Goal: Transaction & Acquisition: Book appointment/travel/reservation

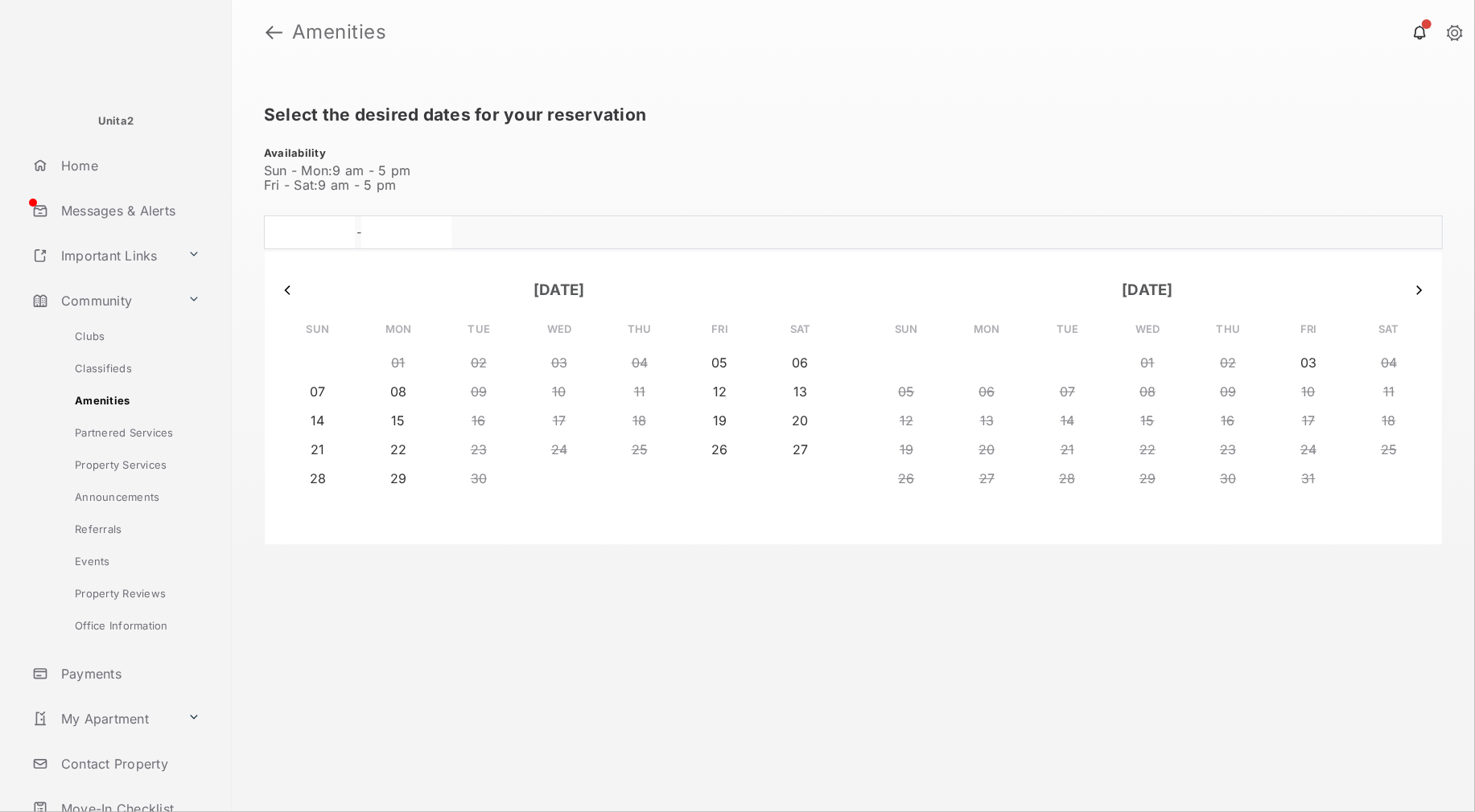
scroll to position [8, 0]
click at [934, 244] on div "- [DATE] Sun Mon Tue Wed Thu Fri Sat 31 01 02 03 04 05 06 07 08 09 10 11 12 13 …" at bounding box center [853, 232] width 1179 height 34
click at [277, 38] on link at bounding box center [274, 32] width 17 height 39
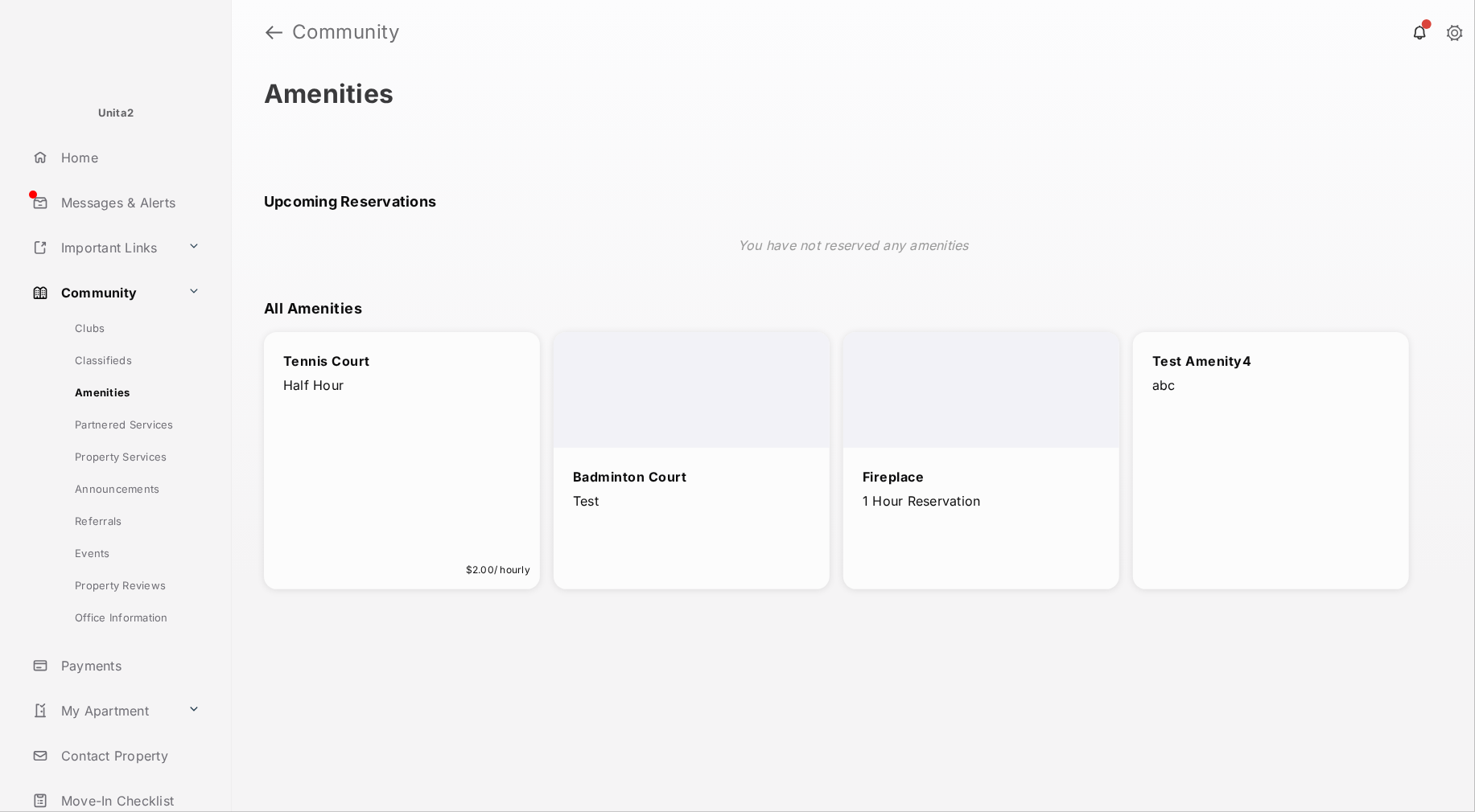
click at [740, 510] on p "Test" at bounding box center [692, 502] width 238 height 18
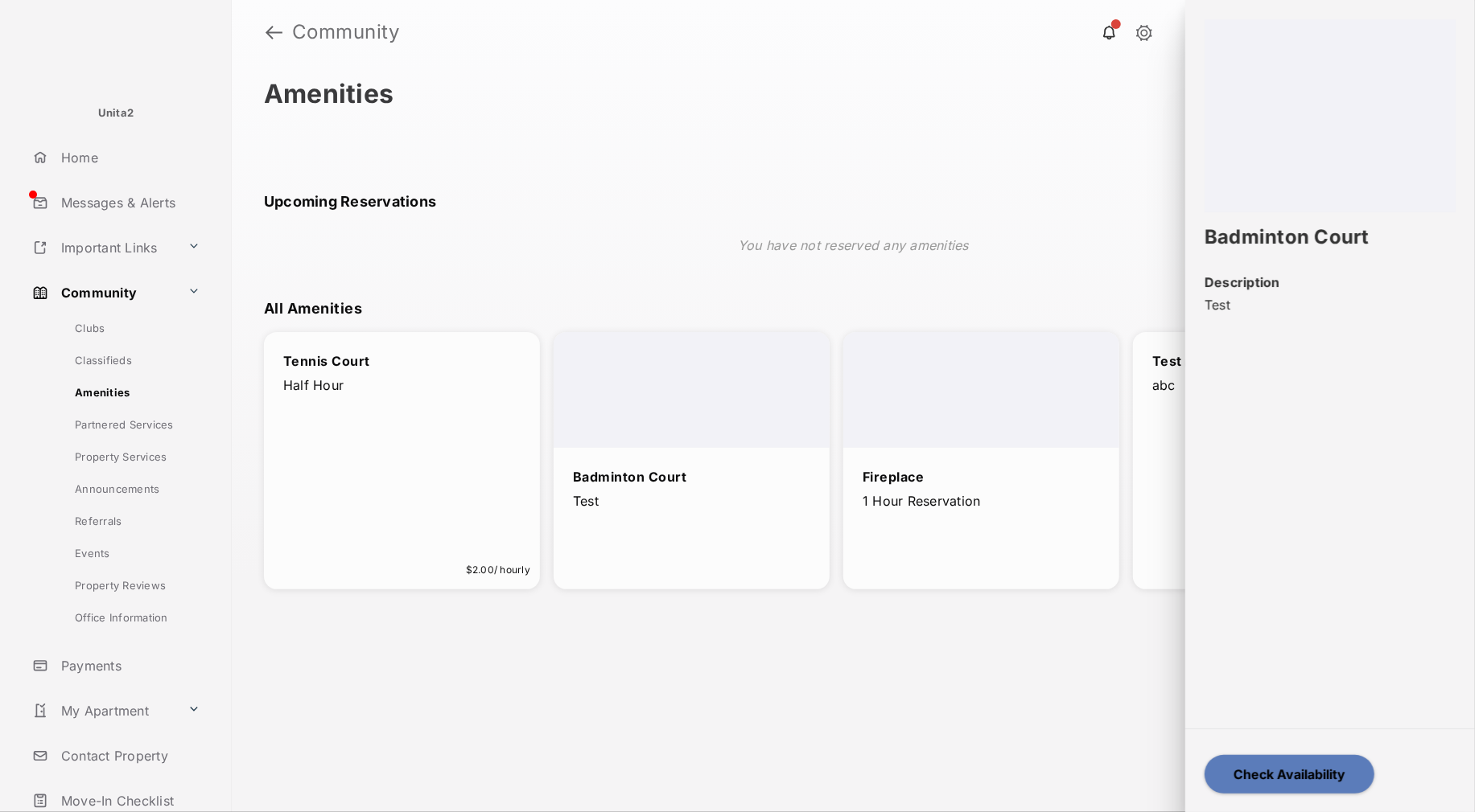
click at [960, 494] on p "1 Hour Reservation" at bounding box center [981, 502] width 238 height 18
click at [1172, 488] on div "Test Amenity4 abc" at bounding box center [1271, 461] width 276 height 258
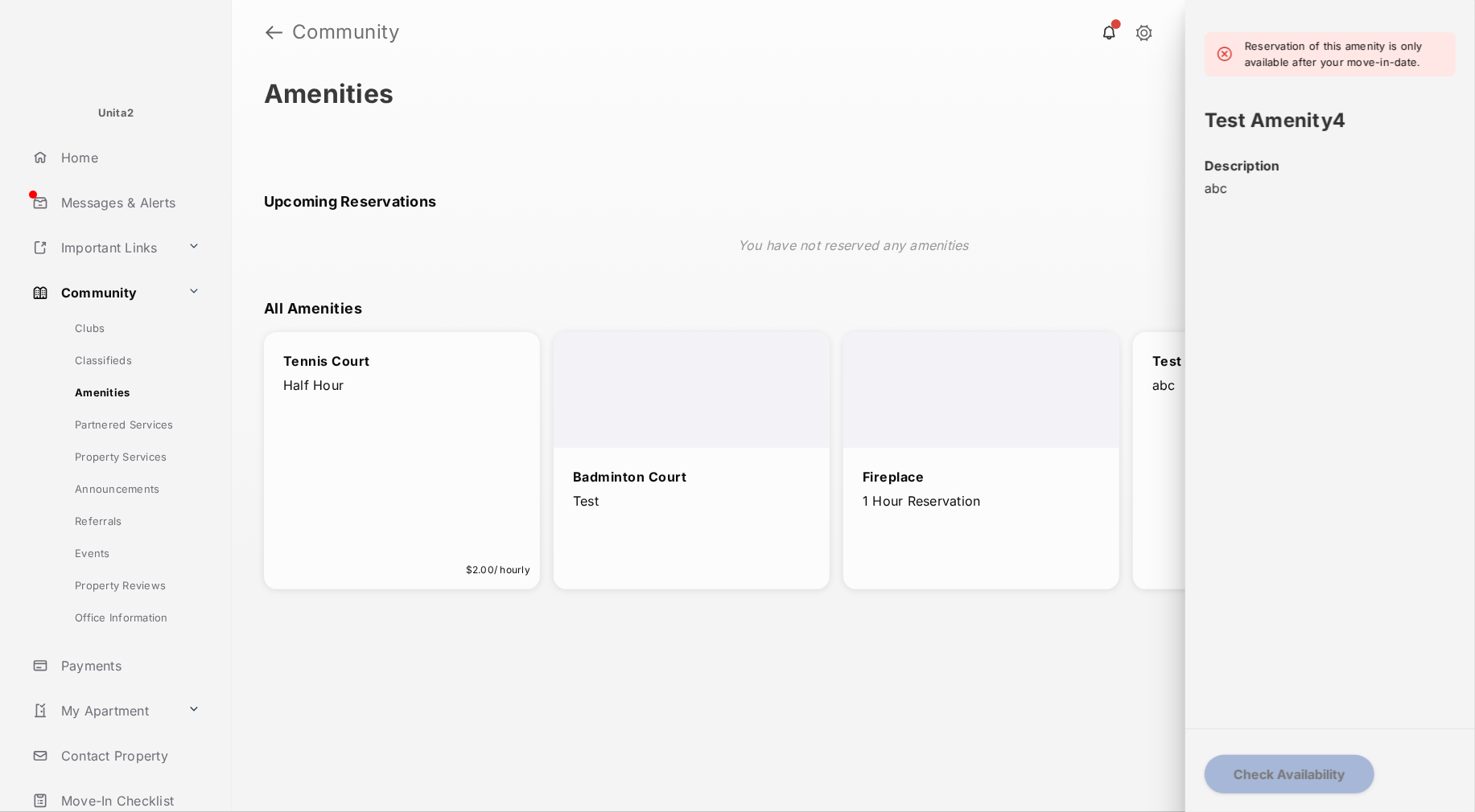
click at [438, 486] on div "Tennis Court Half Hour $2.00 / hourly" at bounding box center [402, 461] width 276 height 258
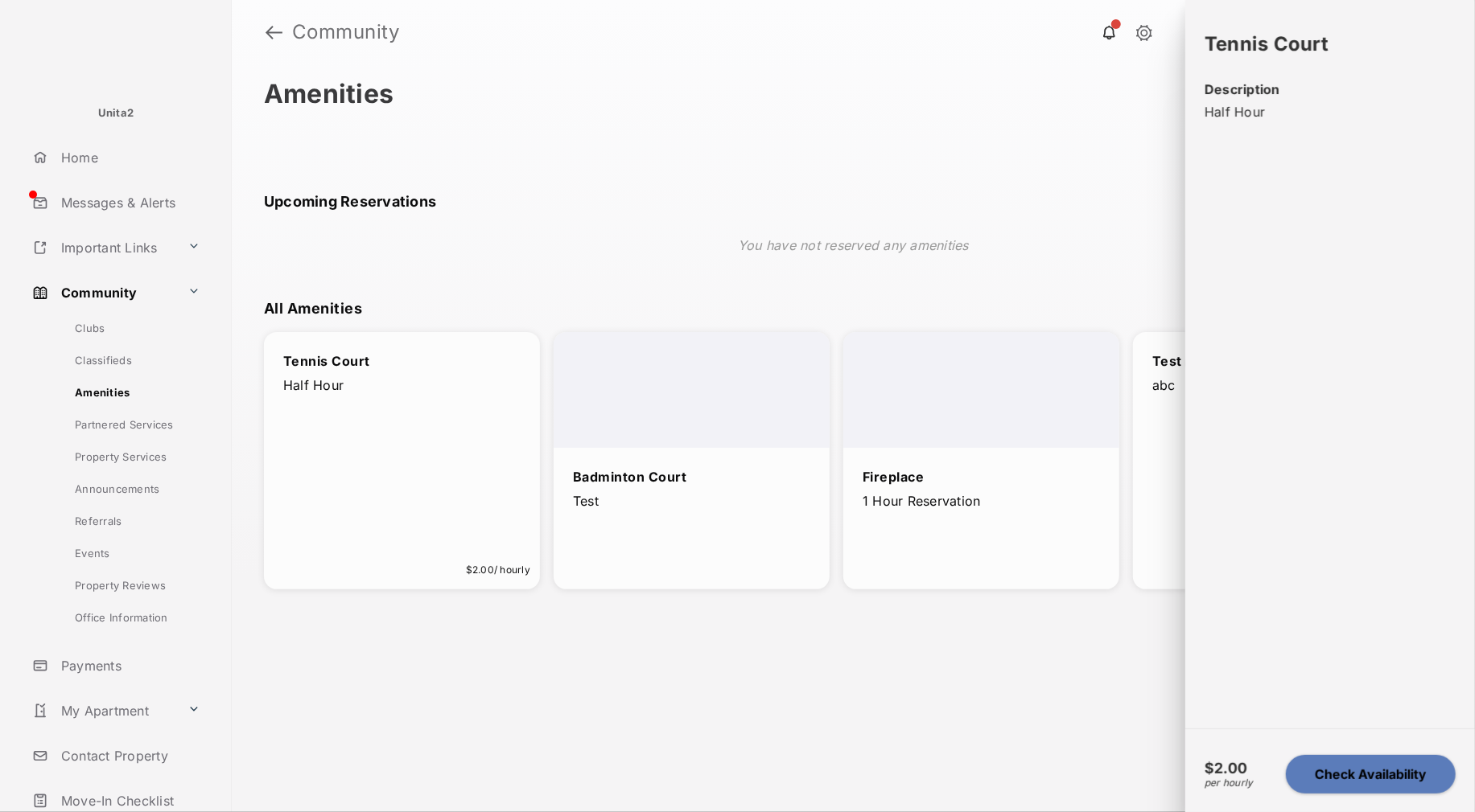
click at [1317, 774] on button "Check Availability" at bounding box center [1371, 774] width 170 height 39
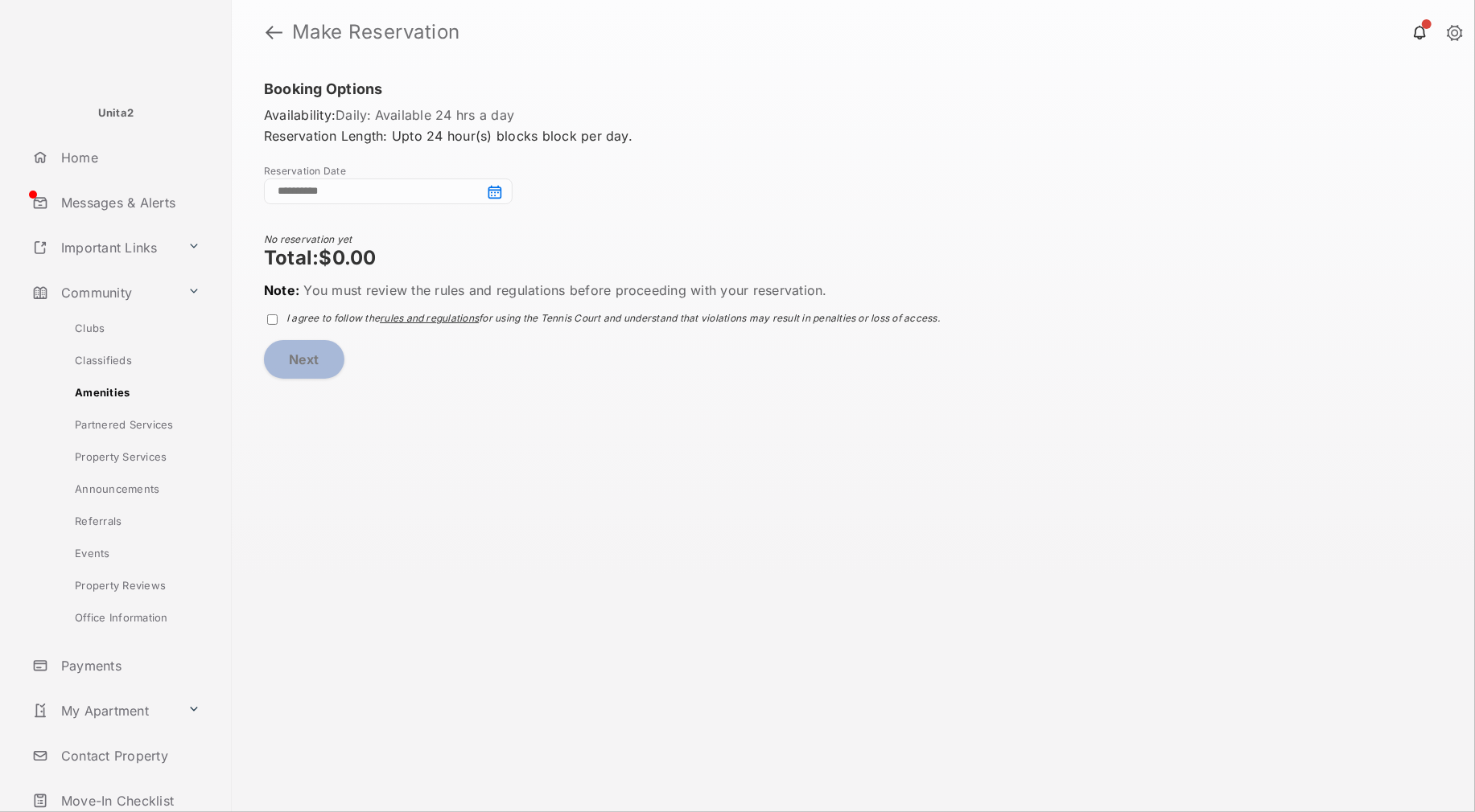
click at [495, 194] on input at bounding box center [388, 191] width 249 height 25
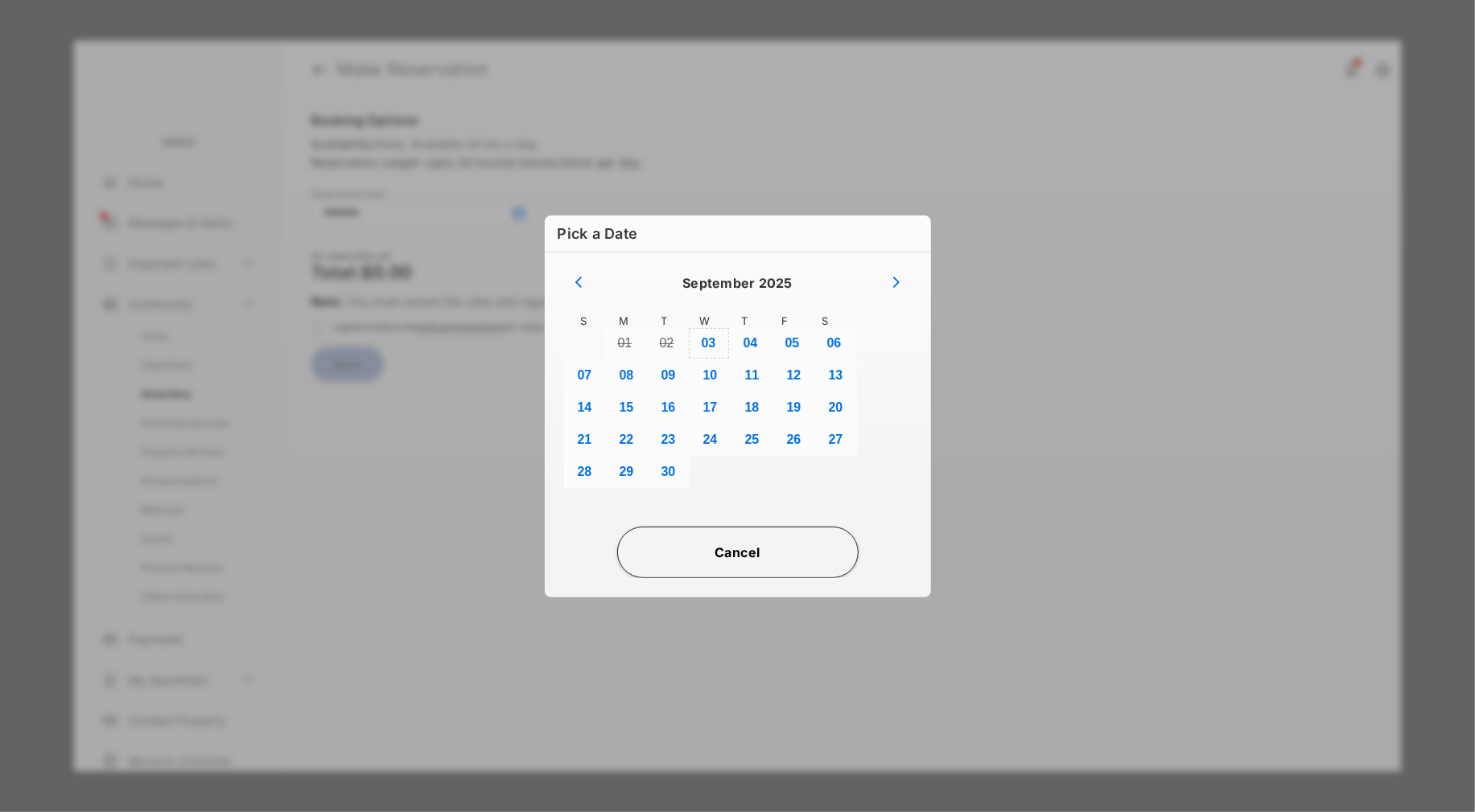
click at [709, 346] on button "03" at bounding box center [709, 343] width 42 height 32
type input "**********"
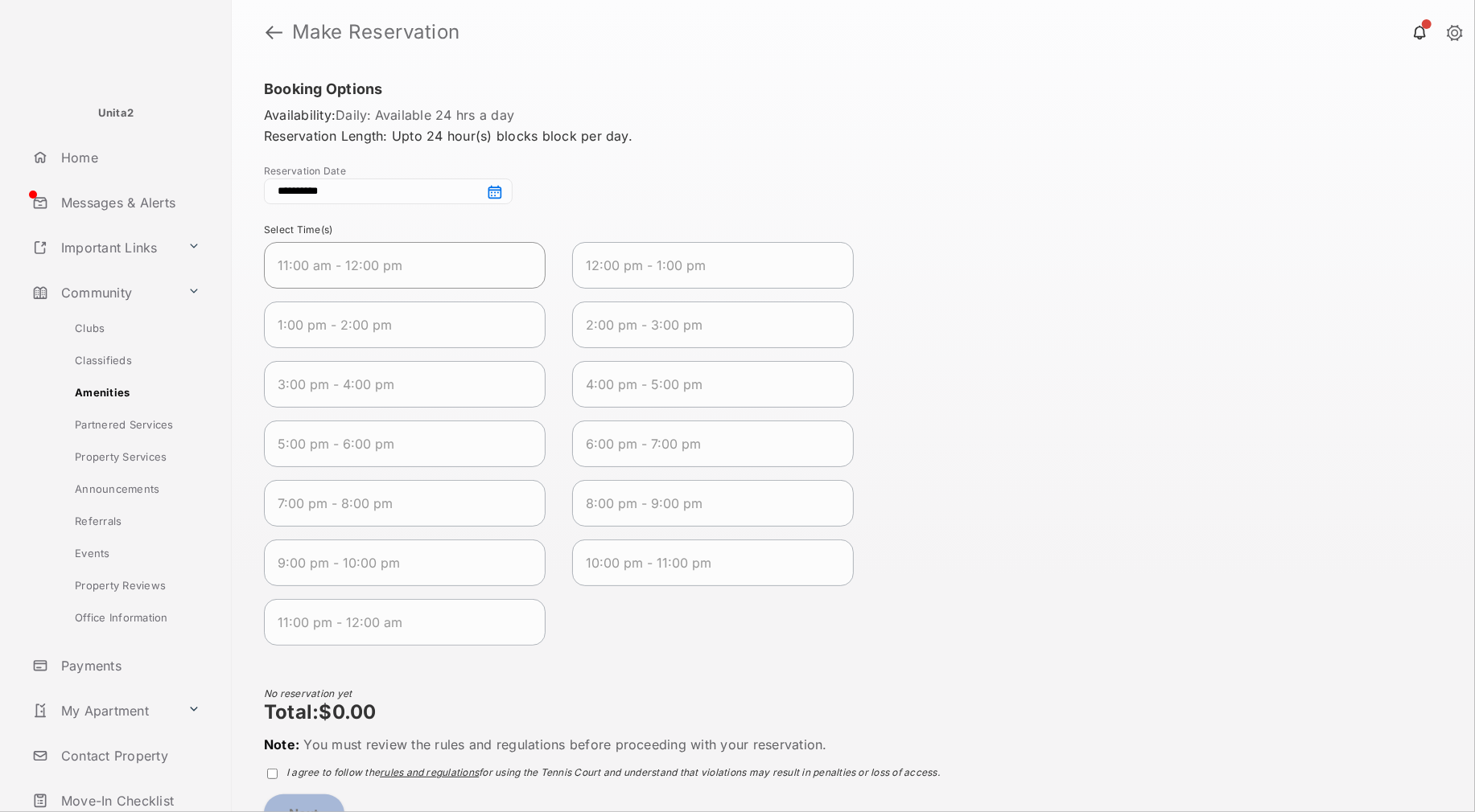
click at [444, 256] on 2025-09-03T12\ "11:00 am - 12:00 pm" at bounding box center [405, 265] width 281 height 46
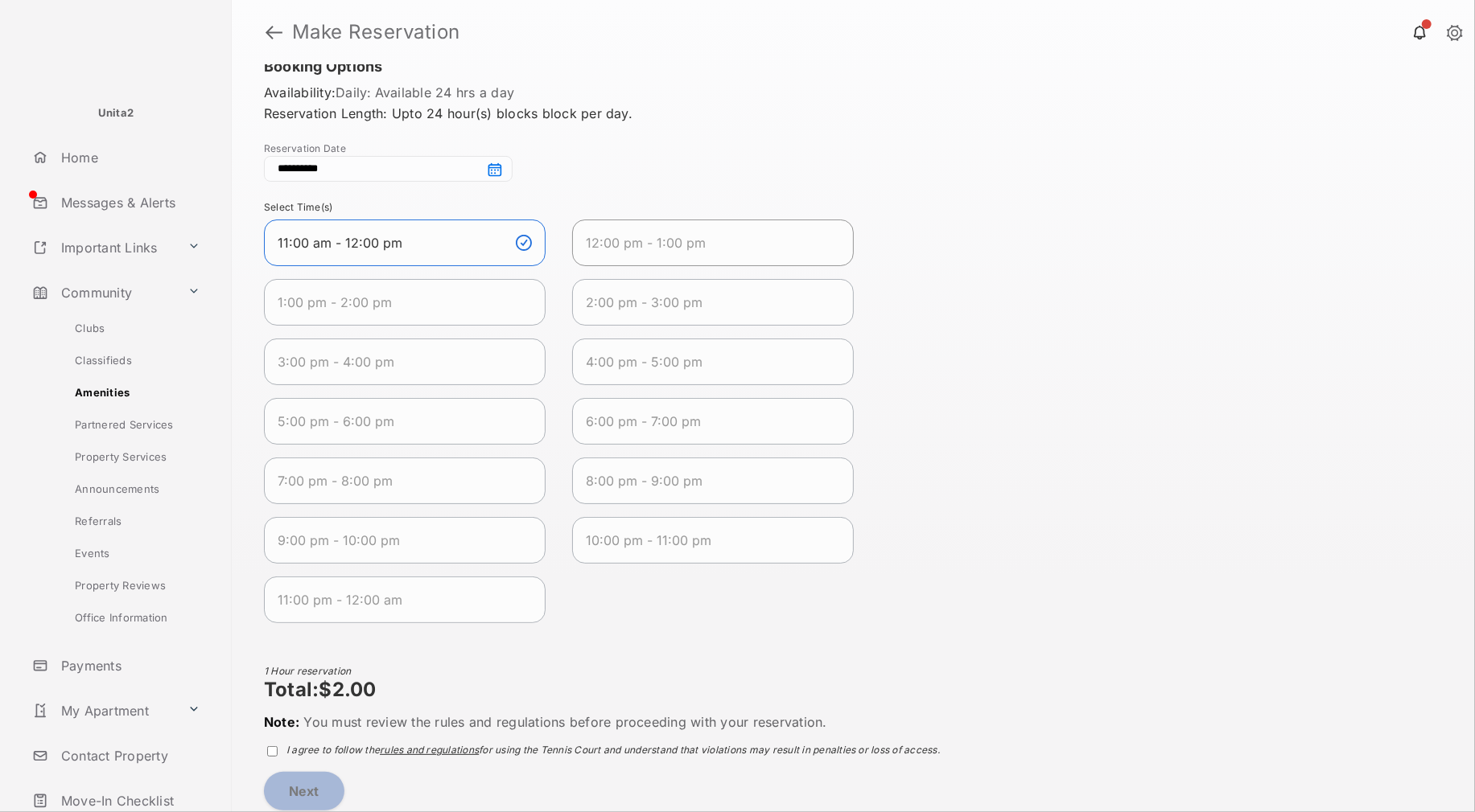
click at [670, 254] on 2025-09-03T13\ "12:00 pm - 1:00 pm" at bounding box center [713, 242] width 281 height 46
click at [1112, 617] on div "[DATE] - [DATE] Select Time(s) 11:00 am - 12:00 pm 12:00 pm - 1:00 pm 1:00 pm -…" at bounding box center [853, 419] width 1179 height 435
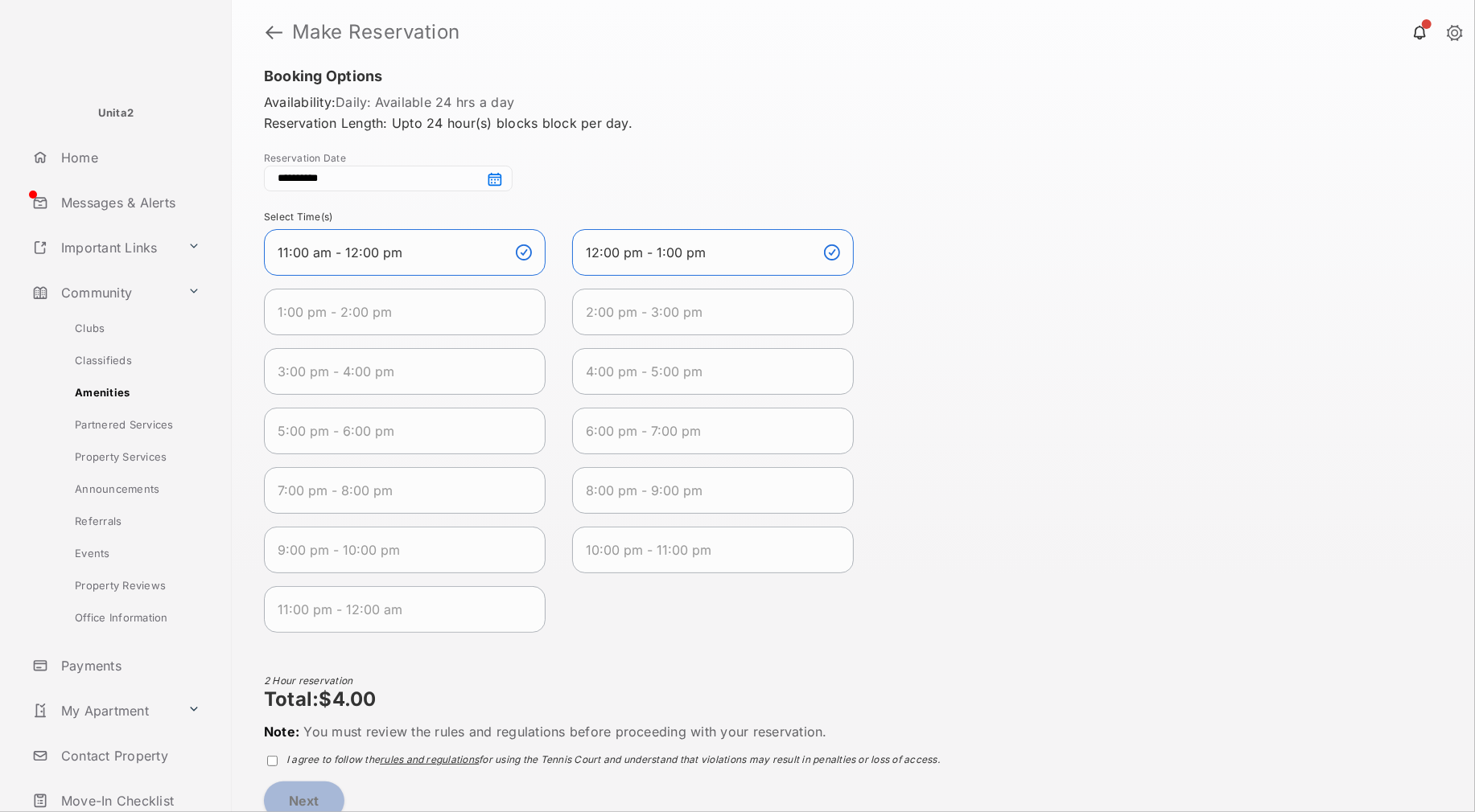
scroll to position [0, 0]
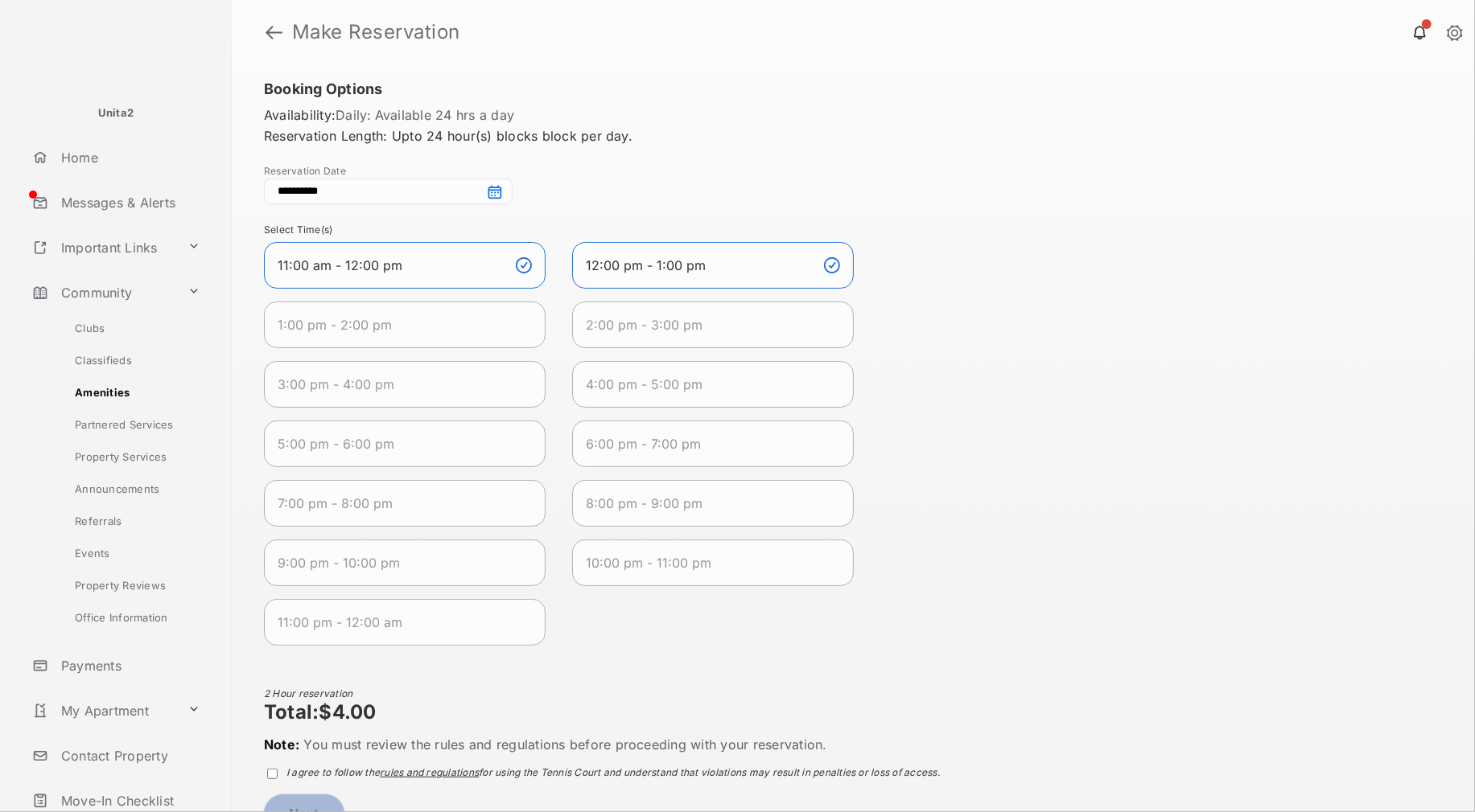
click at [1041, 308] on div "[DATE] - [DATE] Select Time(s) 11:00 am - 12:00 pm 12:00 pm - 1:00 pm 1:00 pm -…" at bounding box center [853, 441] width 1179 height 435
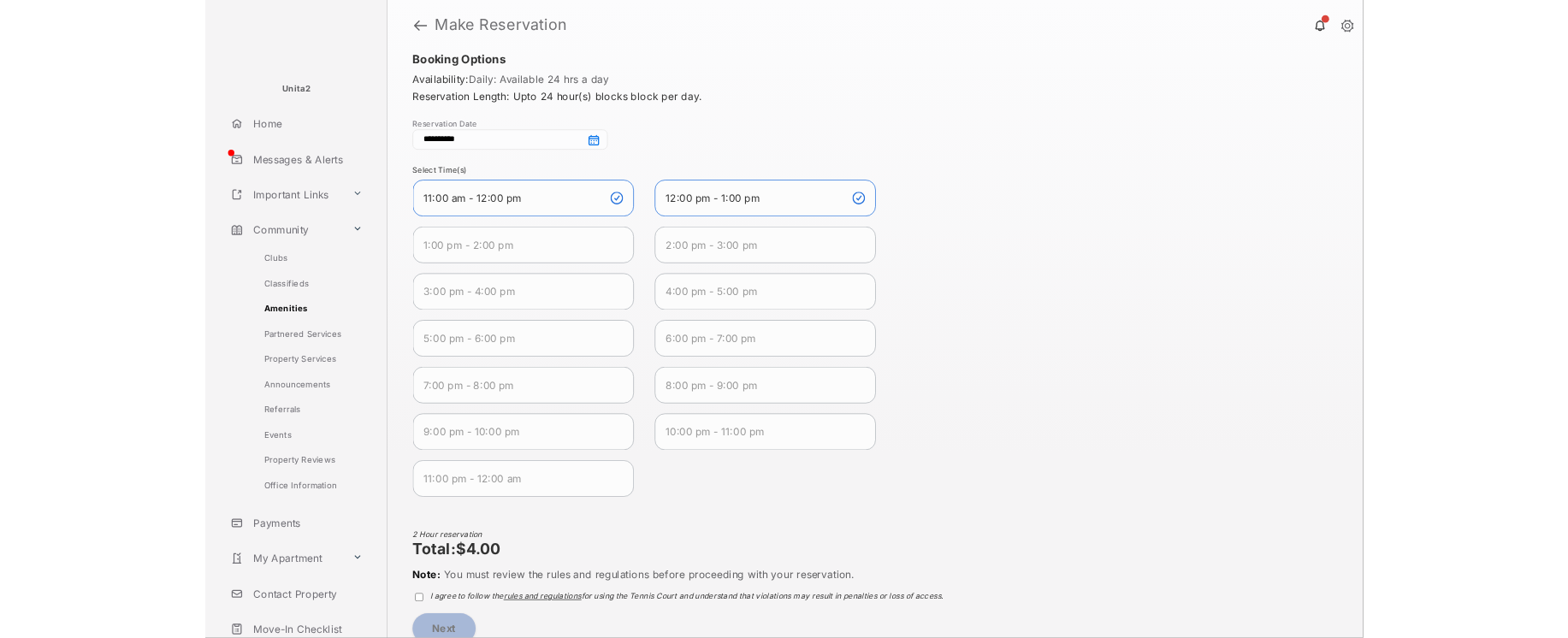
scroll to position [27, 0]
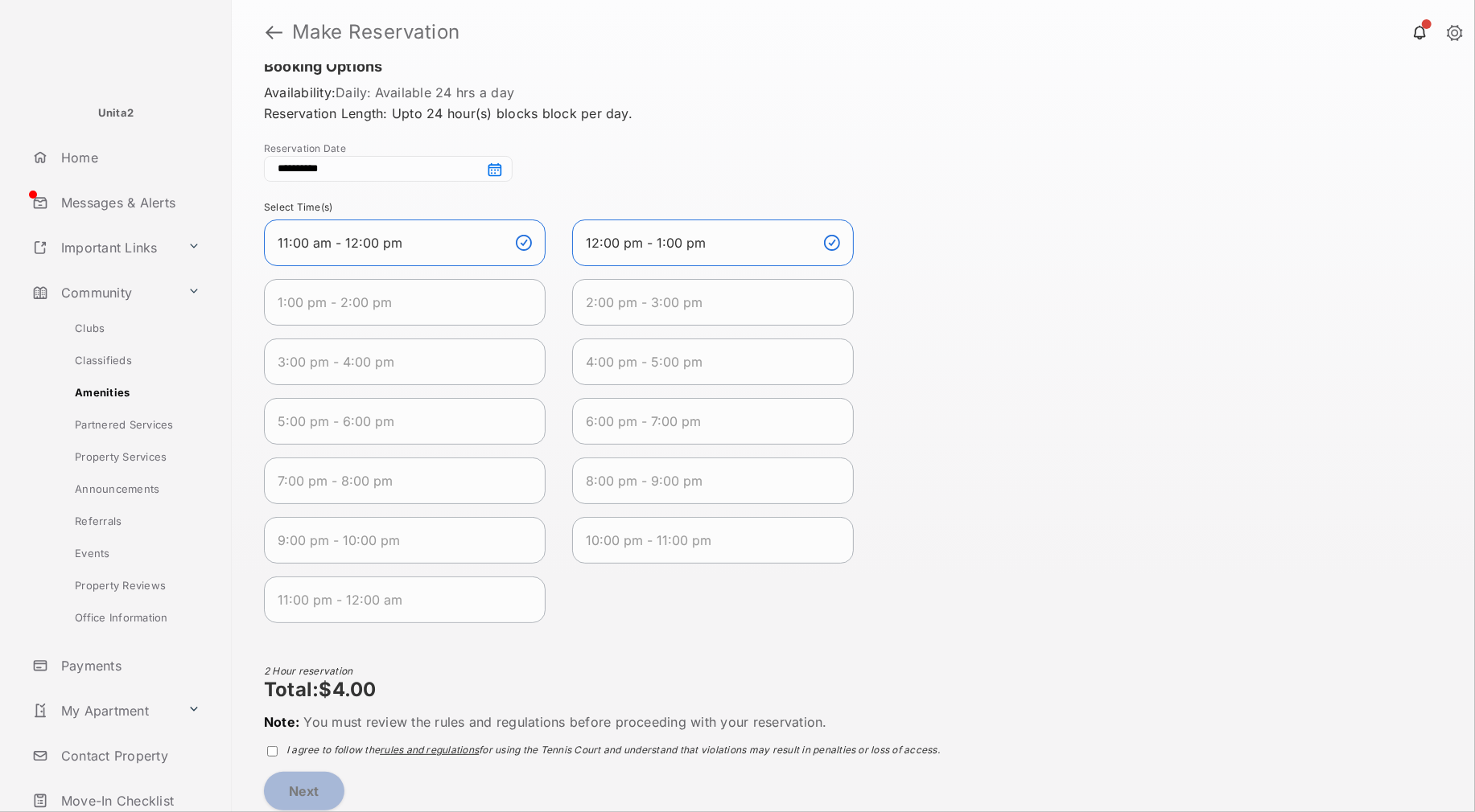
click at [1426, 30] on link at bounding box center [1419, 32] width 32 height 32
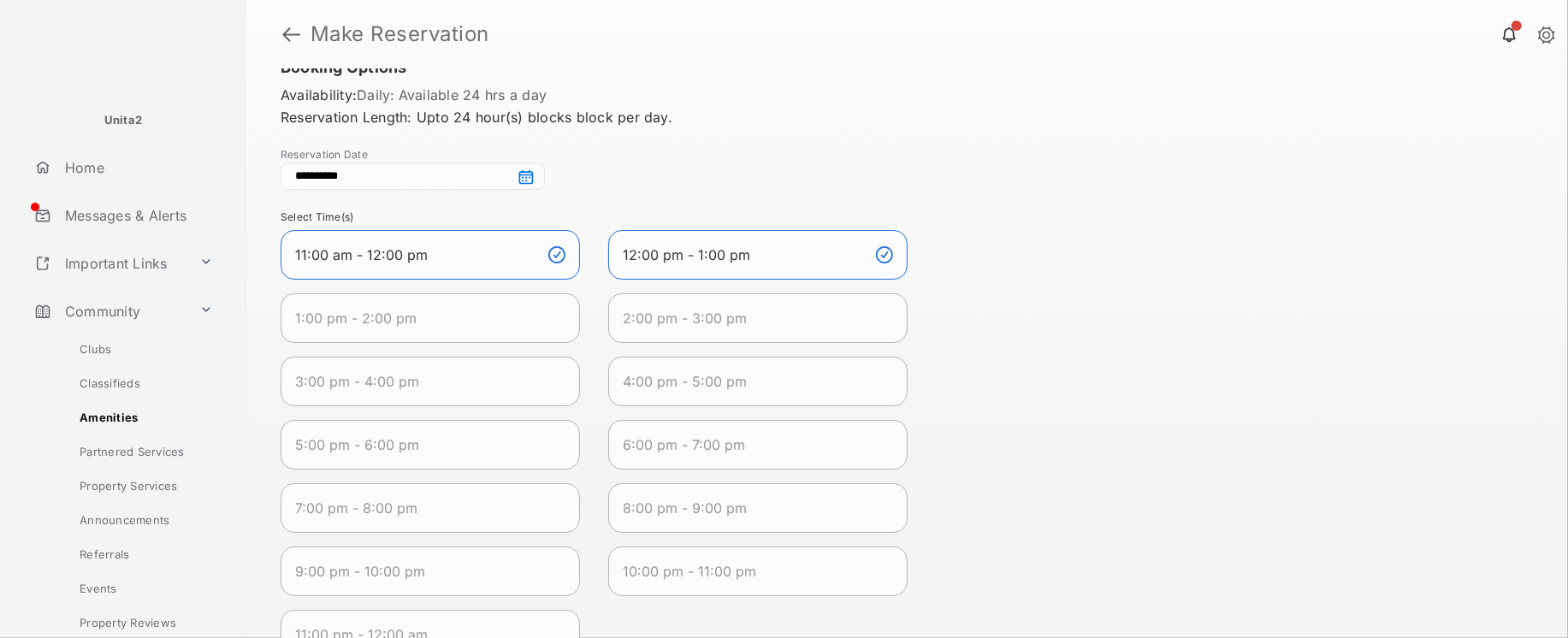
click at [1133, 294] on div "[DATE] - [DATE] Select Time(s) 11:00 am - 12:00 pm 12:00 pm - 1:00 pm 1:00 pm -…" at bounding box center [907, 442] width 1253 height 463
click at [1037, 200] on div "**********" at bounding box center [907, 353] width 1322 height 569
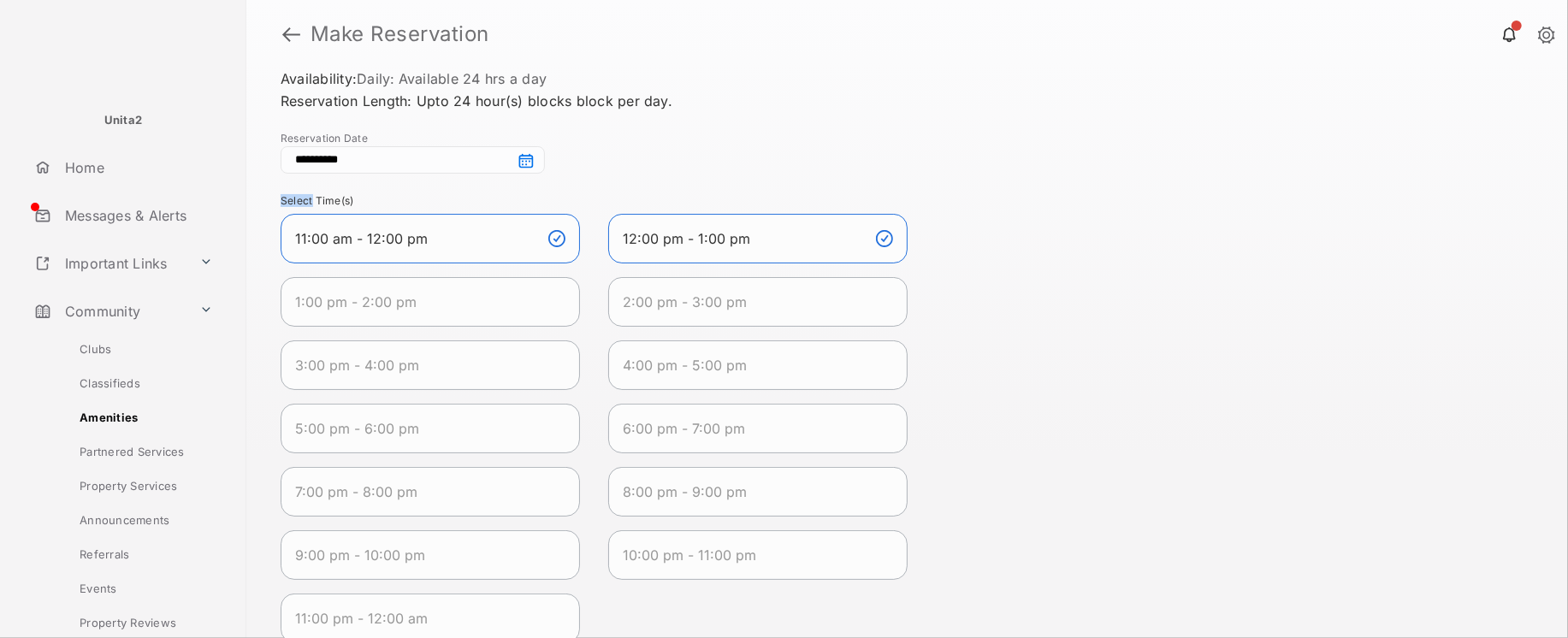
scroll to position [44, 0]
click at [992, 153] on div "**********" at bounding box center [907, 107] width 1253 height 132
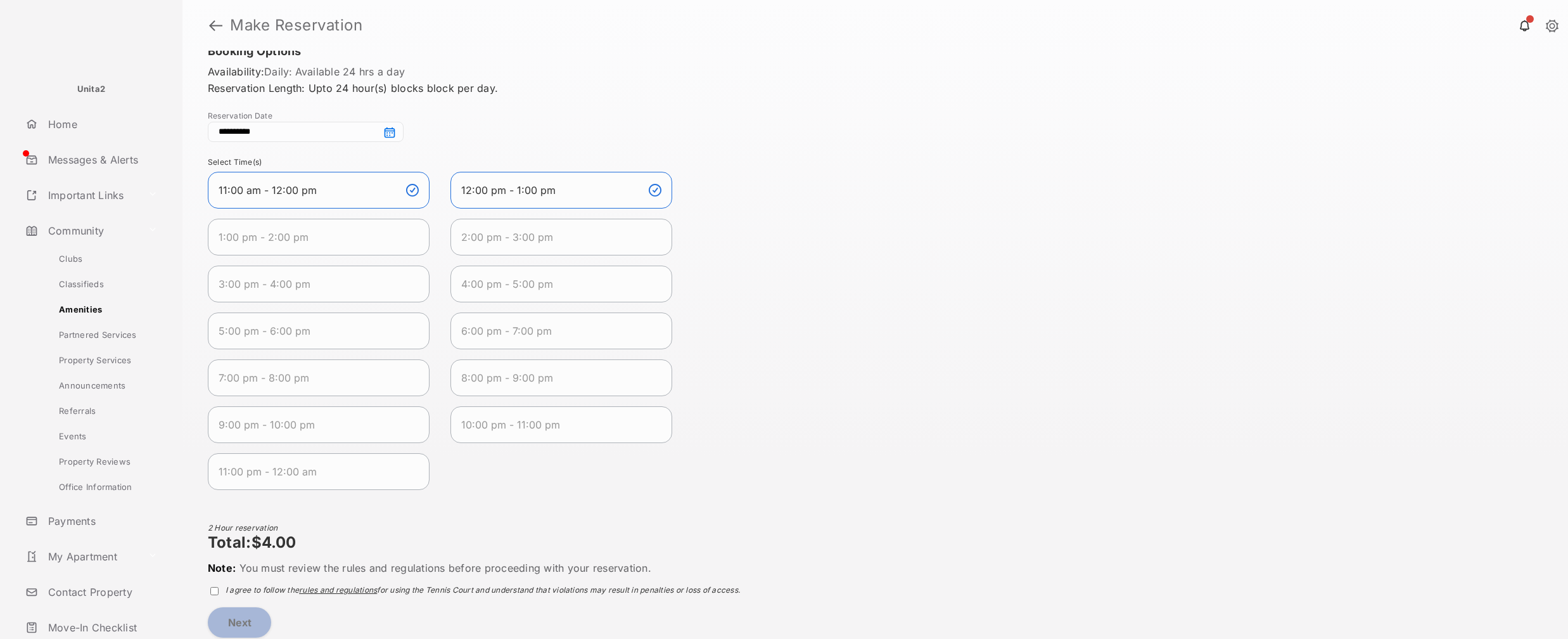
scroll to position [0, 0]
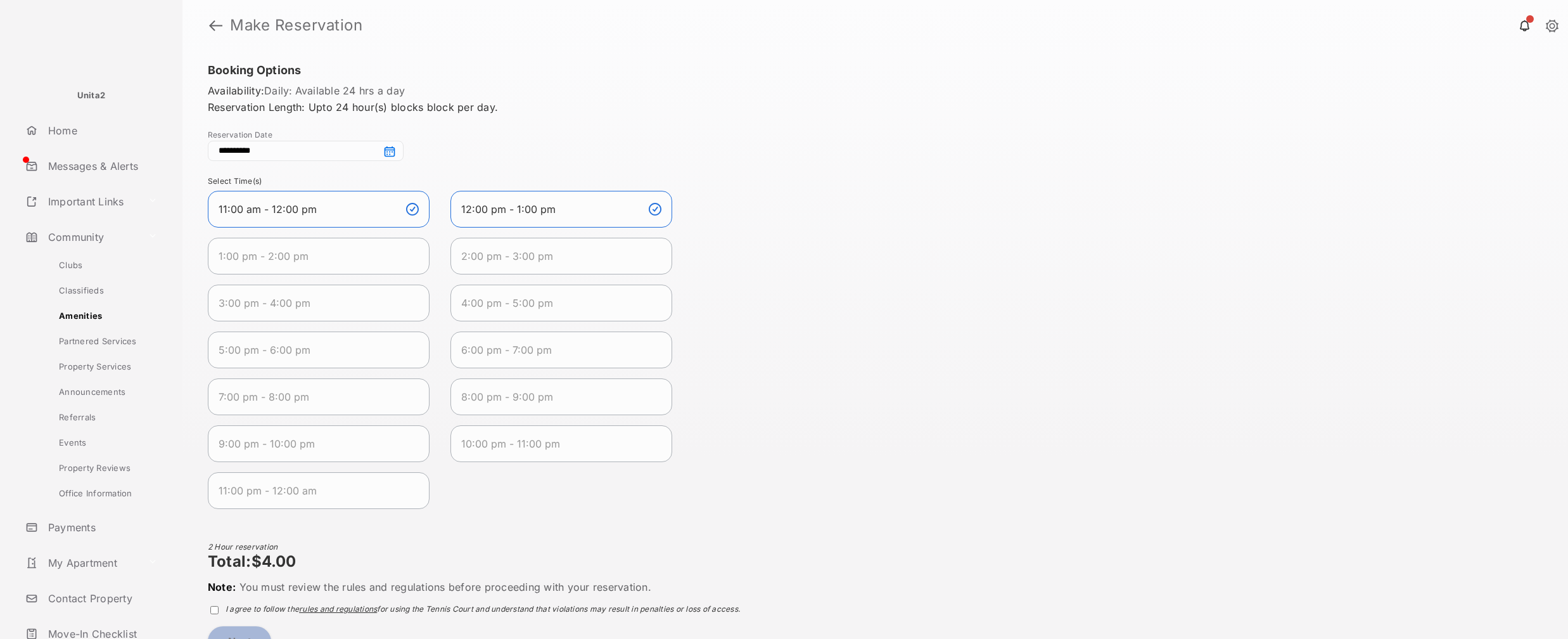
click at [1008, 338] on div "[DATE] - [DATE] Select Time(s) 11:00 am - 12:00 pm 12:00 pm - 1:00 pm 1:00 pm -…" at bounding box center [875, 347] width 1335 height 343
